Goal: Task Accomplishment & Management: Use online tool/utility

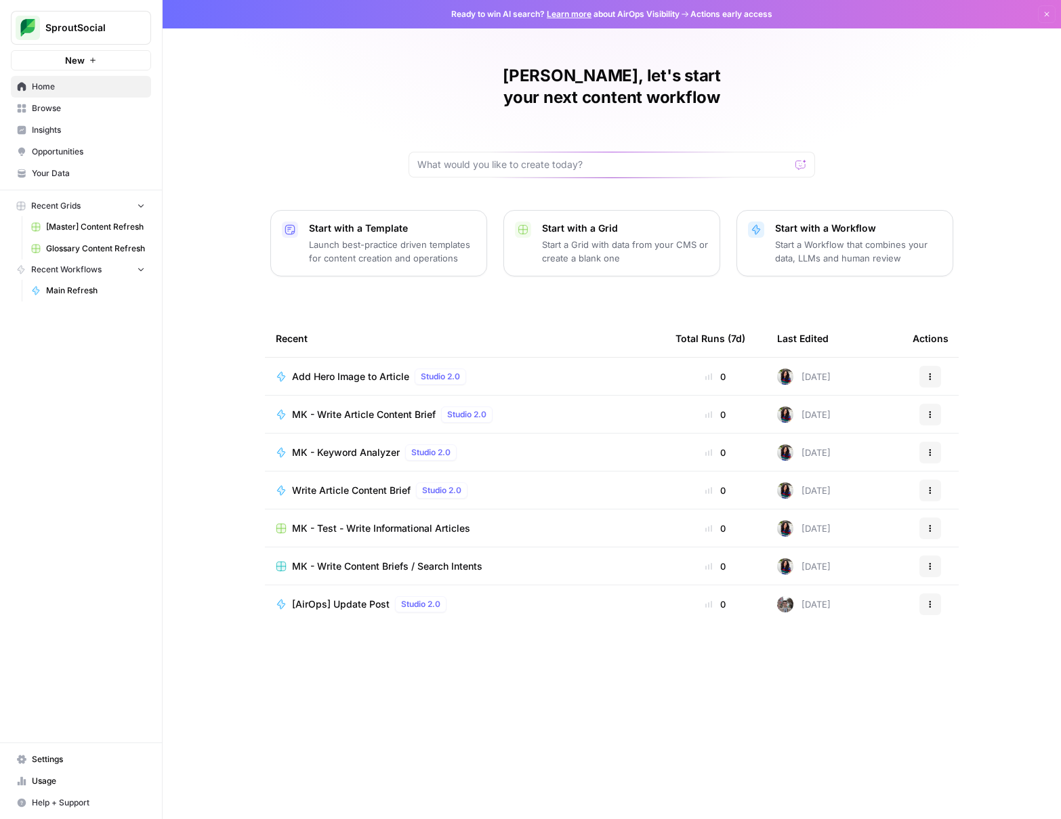
click at [69, 228] on span "[Master] Content Refresh" at bounding box center [95, 227] width 99 height 12
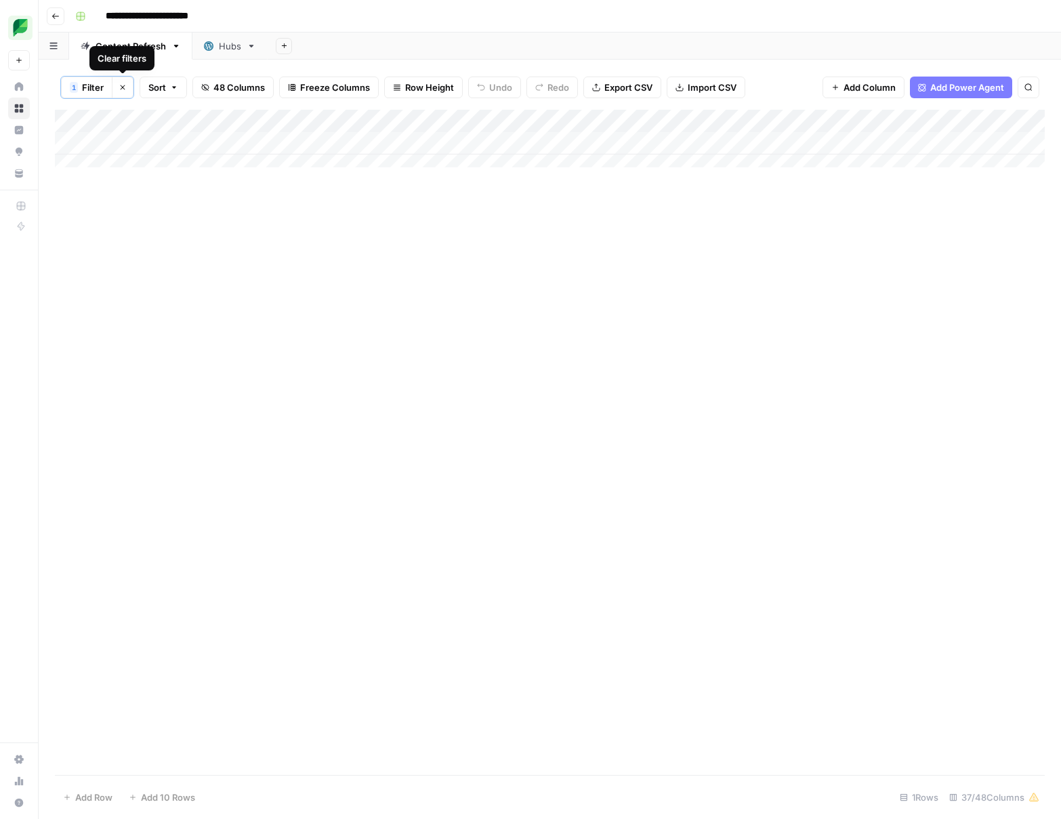
click at [127, 91] on button "Clear filters" at bounding box center [123, 88] width 22 height 22
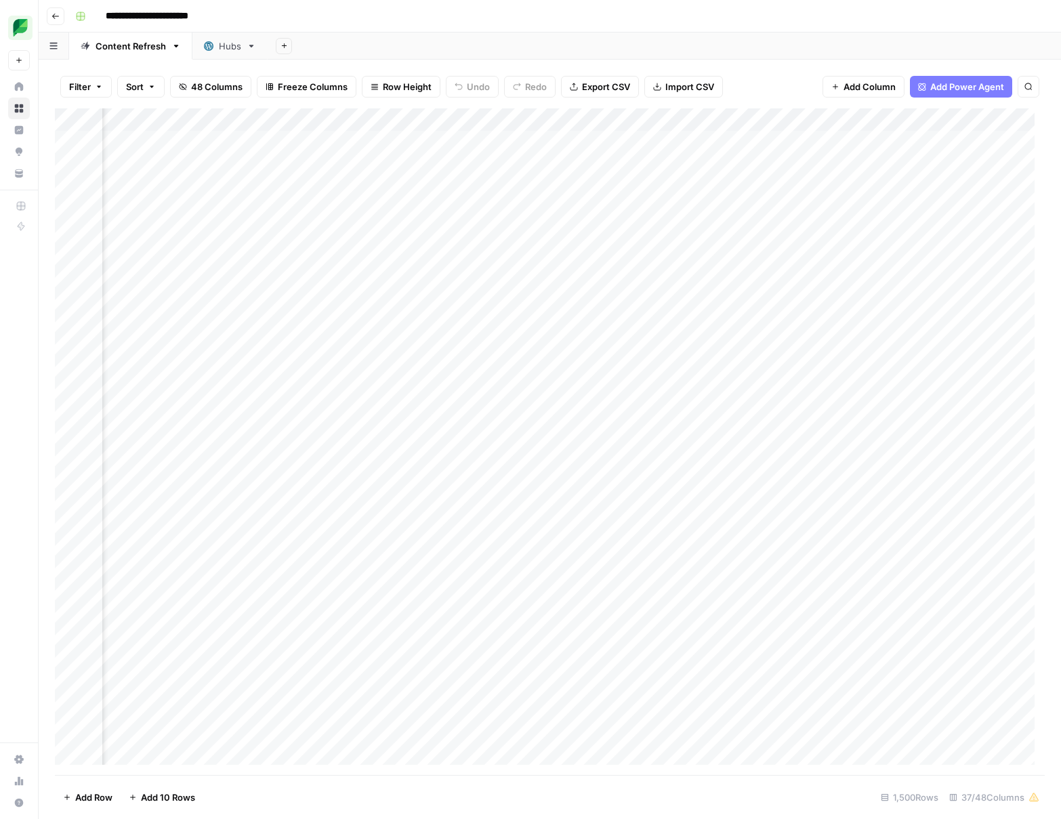
scroll to position [0, 468]
click at [701, 119] on div "Add Column" at bounding box center [550, 441] width 990 height 667
click at [690, 213] on span "Sort Ascending" at bounding box center [679, 215] width 119 height 14
click at [706, 120] on div "Add Column" at bounding box center [550, 443] width 990 height 666
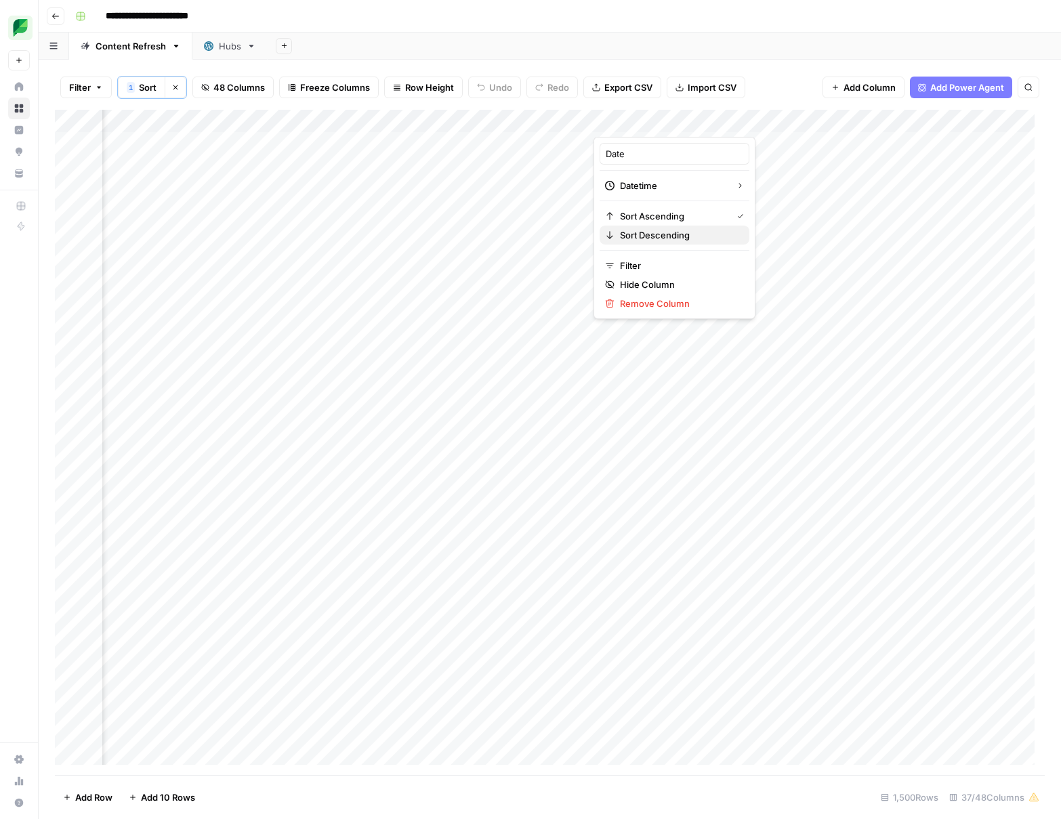
click at [666, 236] on span "Sort Descending" at bounding box center [679, 235] width 119 height 14
click at [817, 351] on div "Add Column" at bounding box center [550, 443] width 990 height 666
click at [956, 351] on div "Add Column" at bounding box center [550, 443] width 990 height 666
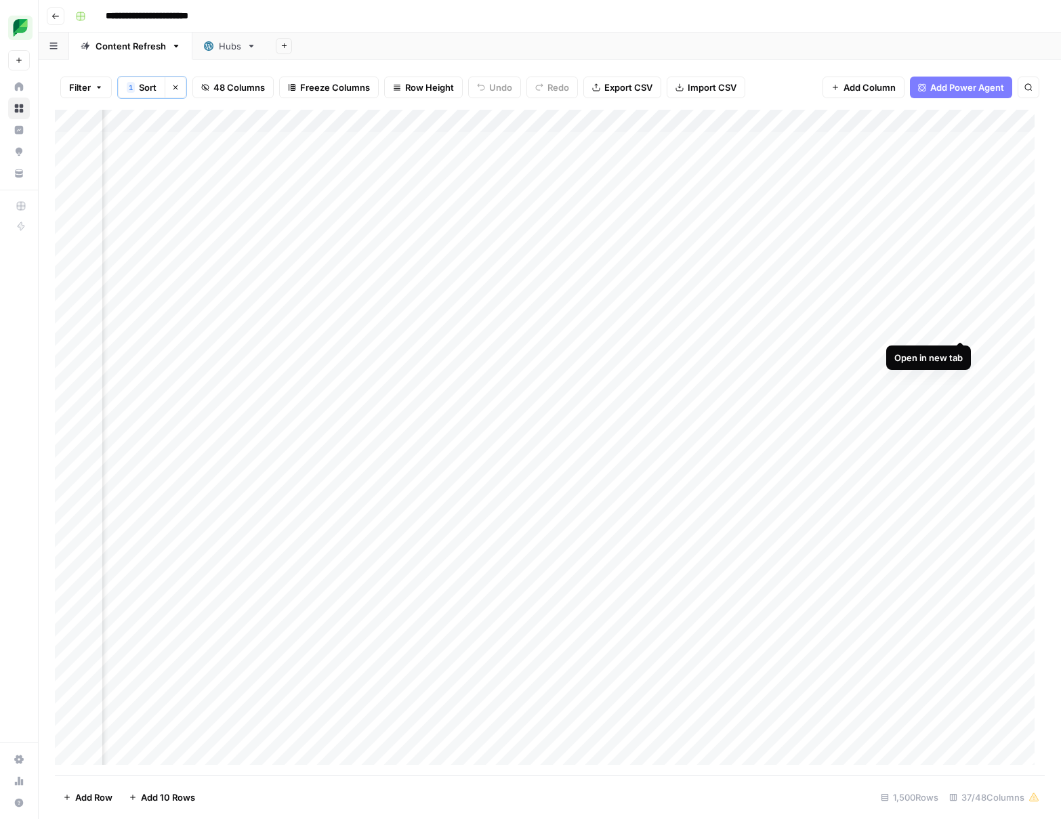
click at [961, 323] on div "Add Column" at bounding box center [550, 443] width 990 height 666
click at [963, 304] on div "Add Column" at bounding box center [550, 443] width 990 height 666
click at [961, 280] on div "Add Column" at bounding box center [550, 443] width 990 height 666
click at [767, 489] on div "Add Column" at bounding box center [550, 443] width 990 height 666
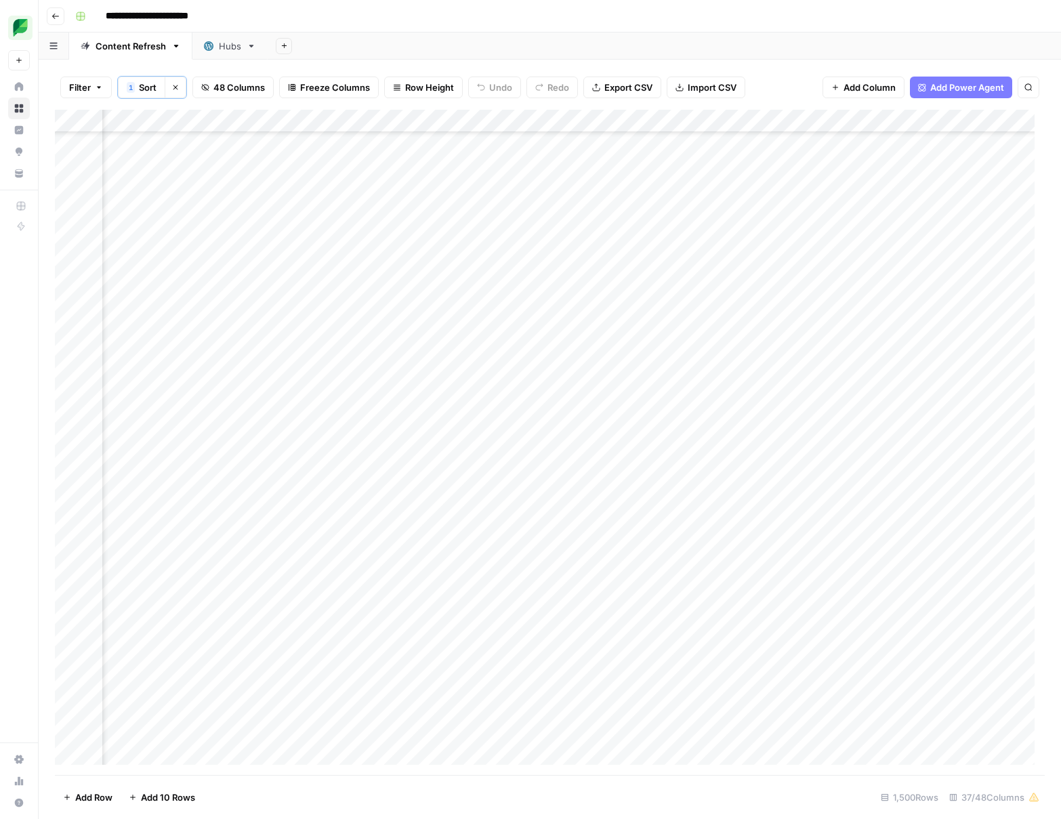
scroll to position [89, 373]
